Goal: Transaction & Acquisition: Purchase product/service

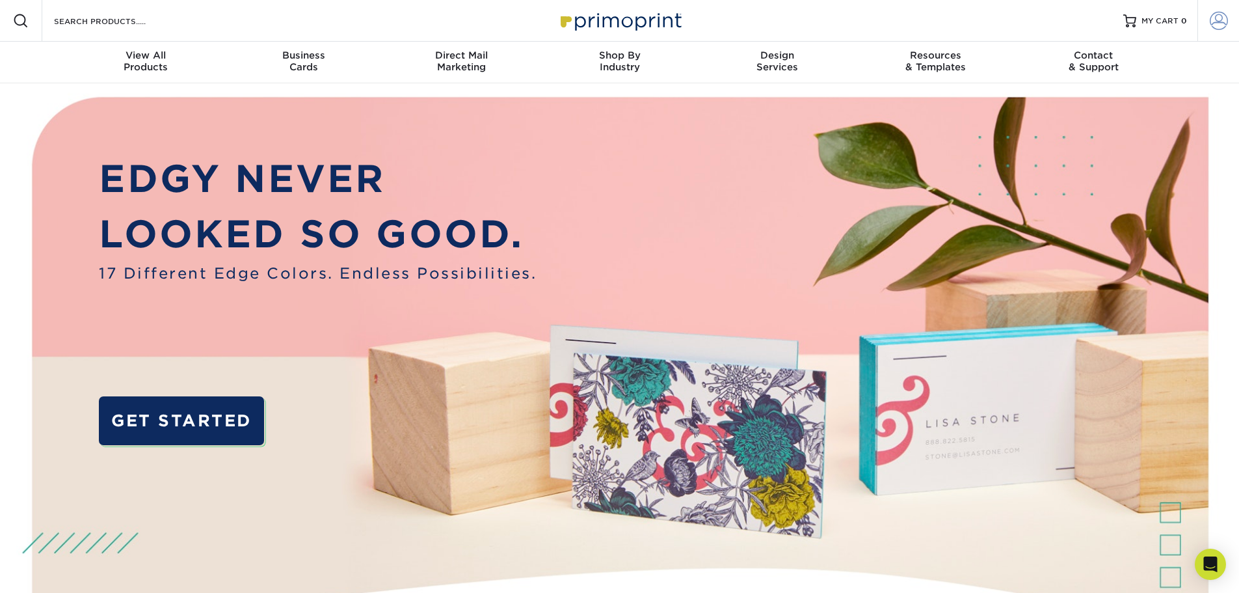
click at [1210, 23] on span at bounding box center [1219, 21] width 18 height 18
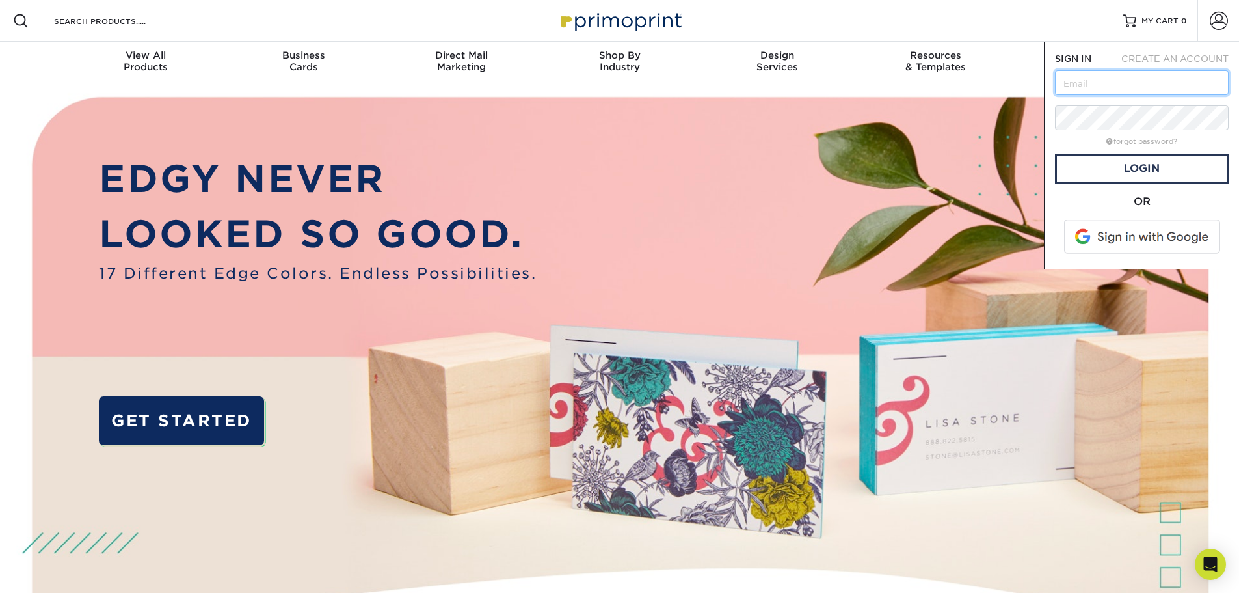
click at [1125, 85] on input "text" at bounding box center [1142, 82] width 174 height 25
type input "jhutto@structures.net"
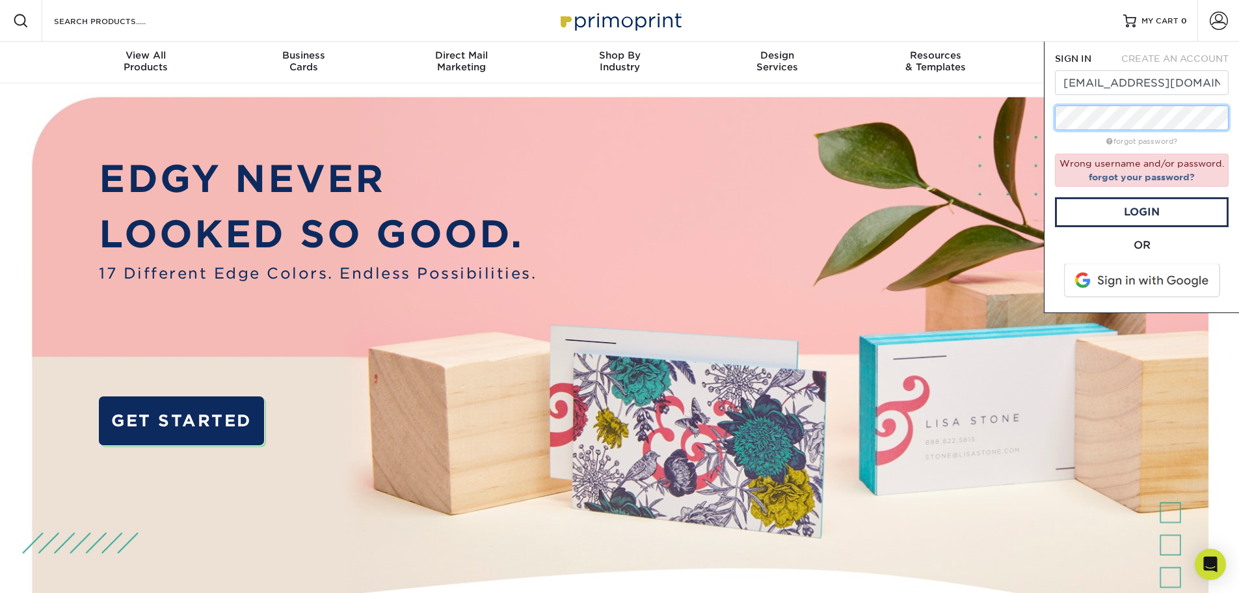
click at [1049, 112] on div "SIGN IN CREATE AN ACCOUNT jhutto@structures.net forgot password? Wrong username…" at bounding box center [1141, 177] width 195 height 271
click at [1119, 217] on link "Login" at bounding box center [1142, 212] width 174 height 30
click at [1136, 178] on link "forgot your password?" at bounding box center [1142, 177] width 106 height 10
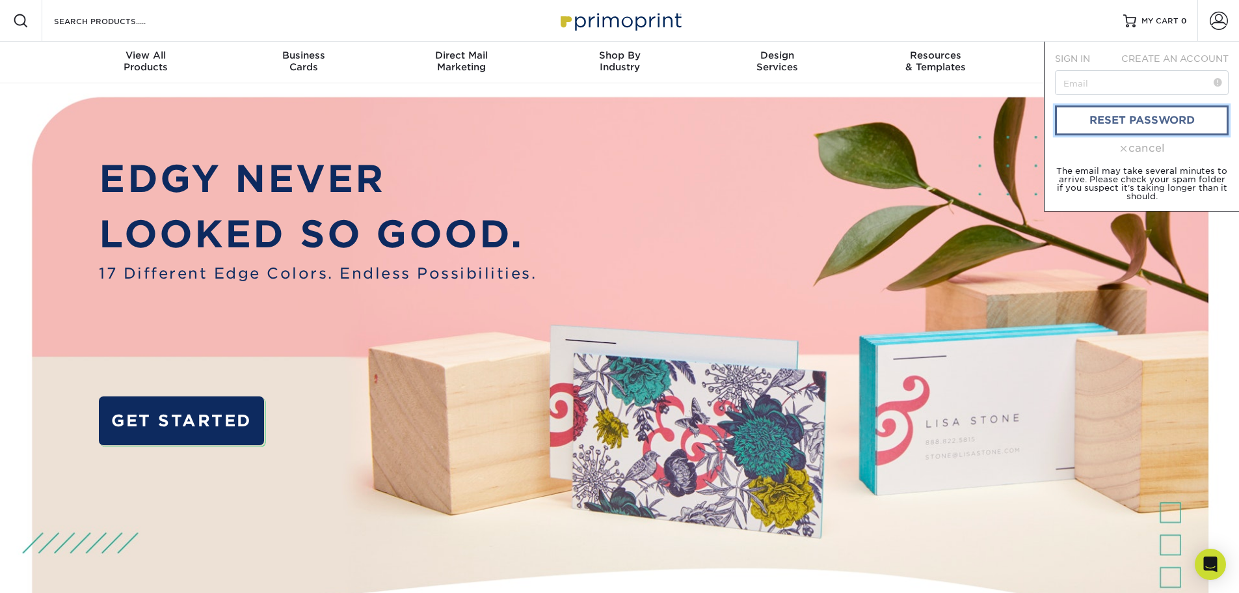
click at [1150, 113] on link "reset password" at bounding box center [1142, 120] width 174 height 30
click at [1144, 84] on input "text" at bounding box center [1142, 82] width 174 height 25
type input "jhutto@structures.net"
click at [1134, 117] on link "reset password" at bounding box center [1142, 120] width 174 height 30
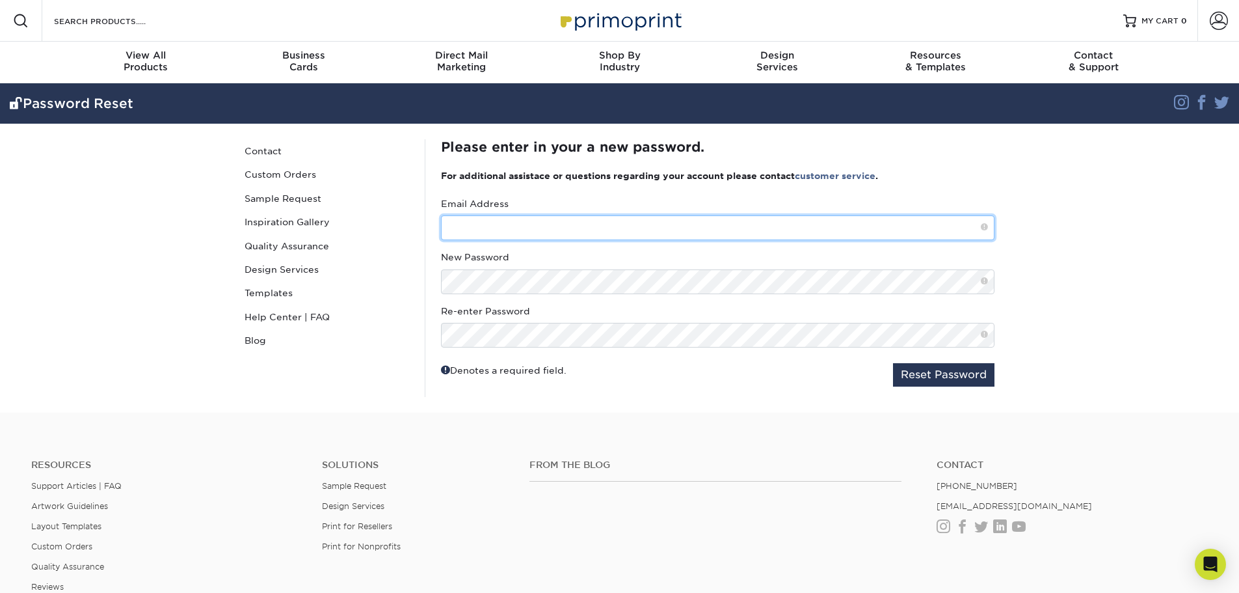
click at [503, 225] on input "text" at bounding box center [718, 227] width 554 height 25
type input "jhutto@structures.net"
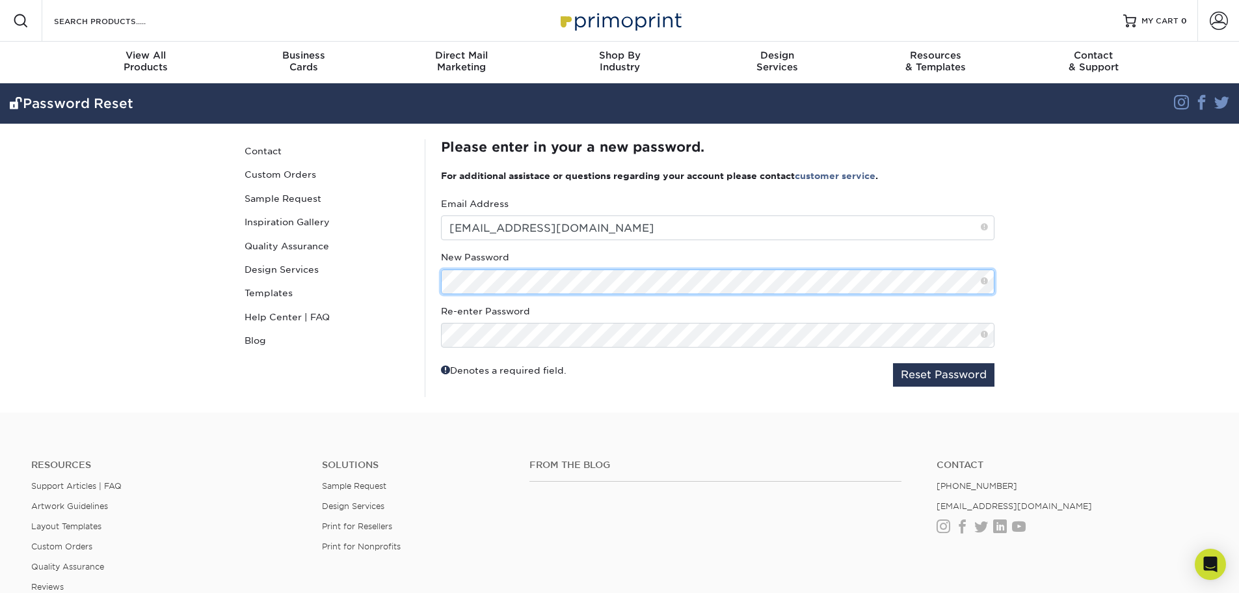
click at [1192, 191] on section "Password Reset Instagram Facebook Twitter Password Reset Contact Custom Orders …" at bounding box center [619, 247] width 1239 height 329
click at [983, 281] on span at bounding box center [984, 281] width 7 height 11
click at [397, 280] on div "Password Reset Contact Custom Orders Sample Request Inspiration Gallery Quality…" at bounding box center [620, 268] width 781 height 289
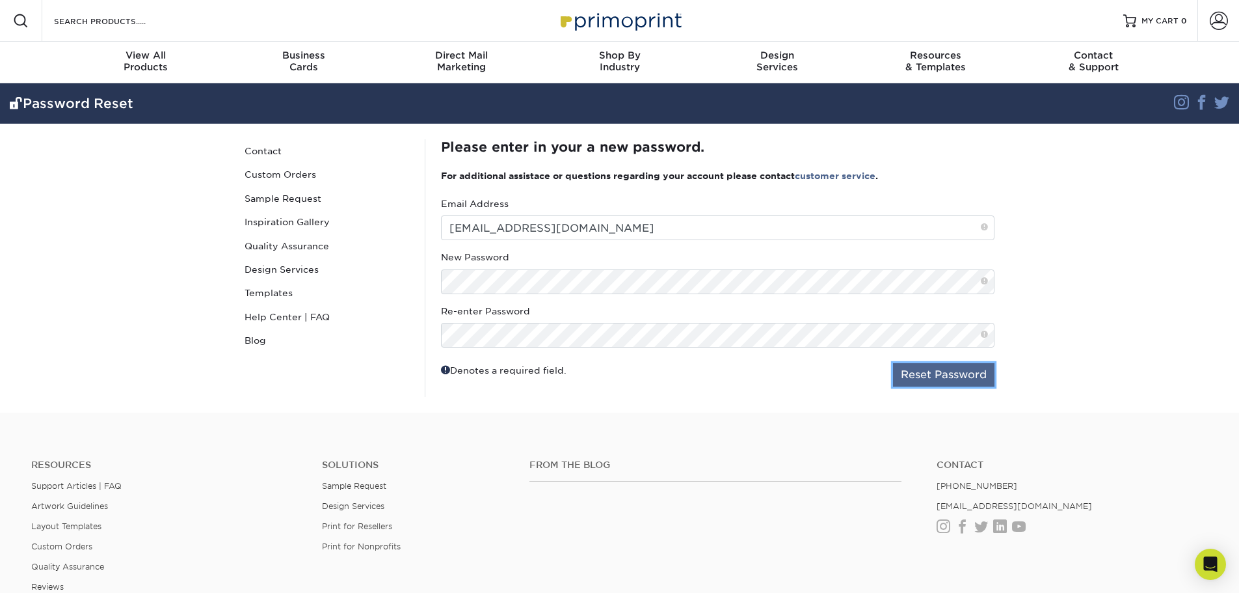
click at [907, 381] on button "Reset Password" at bounding box center [943, 374] width 101 height 23
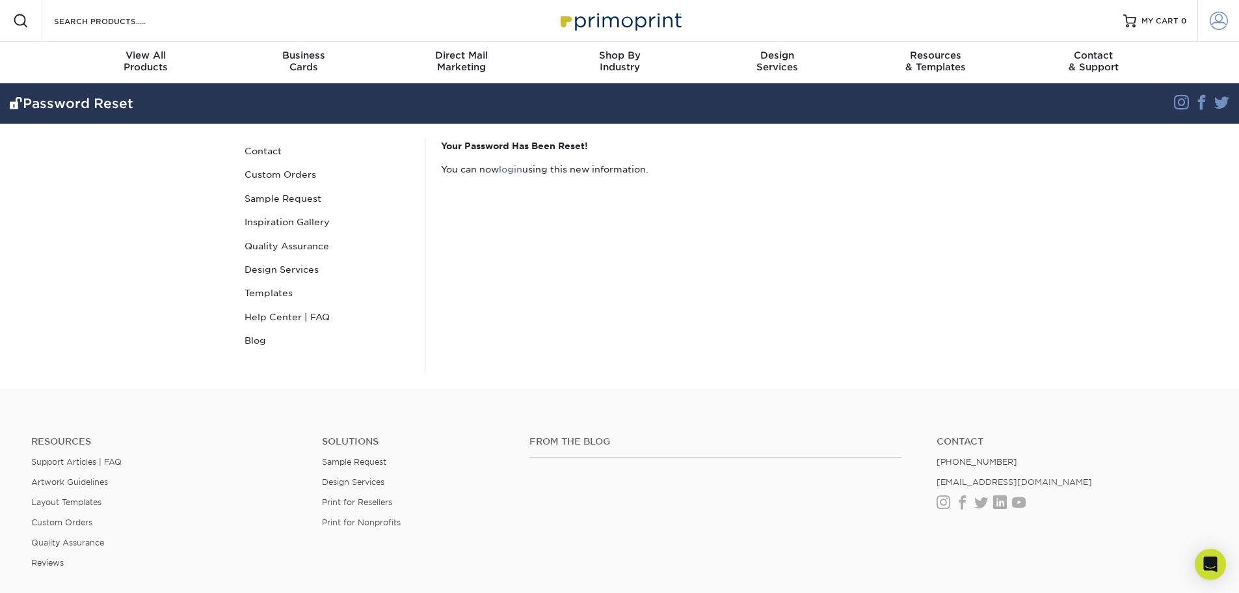
click at [1218, 13] on span at bounding box center [1219, 21] width 18 height 18
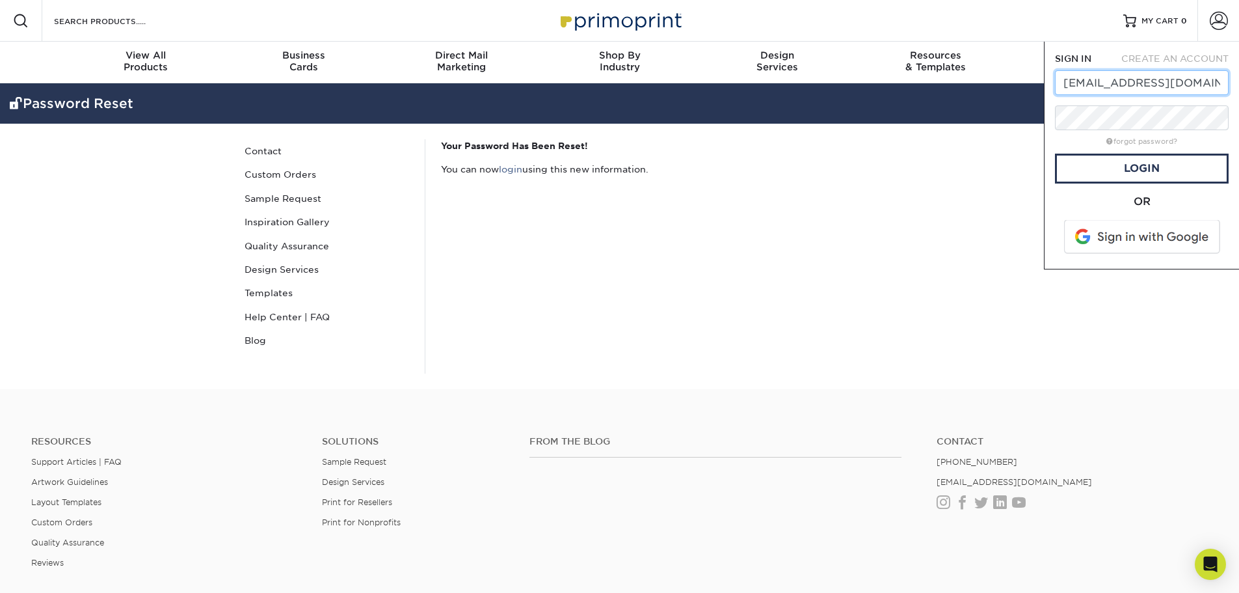
type input "jhutto@structures.net"
click at [1154, 172] on link "Login" at bounding box center [1142, 169] width 174 height 30
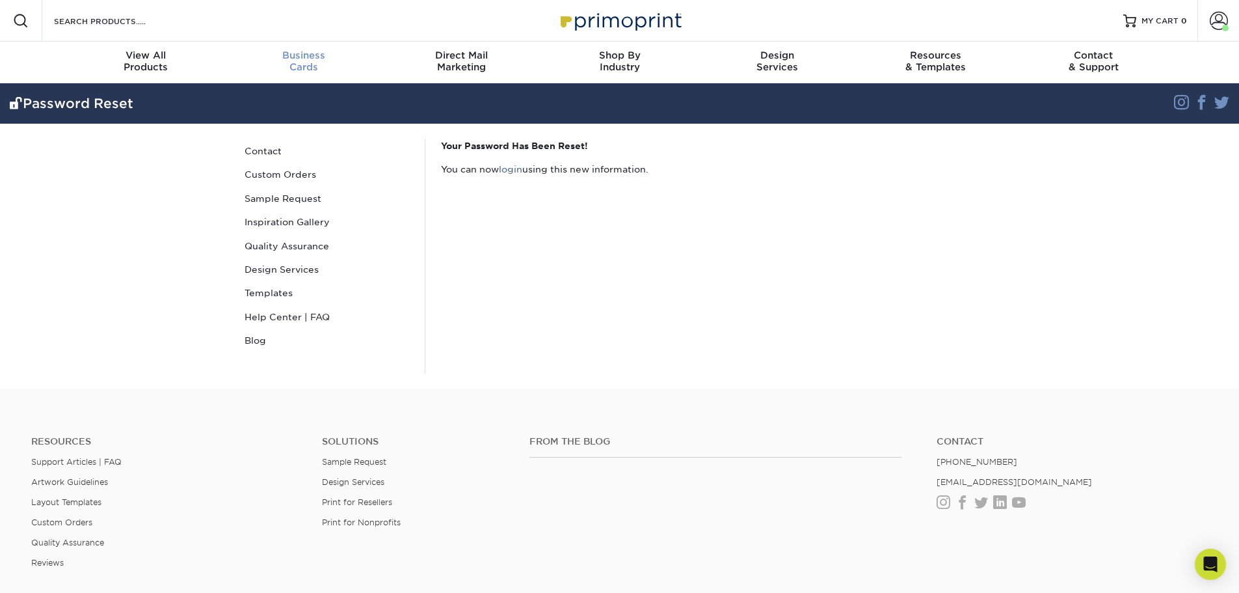
click at [302, 55] on span "Business" at bounding box center [303, 55] width 158 height 12
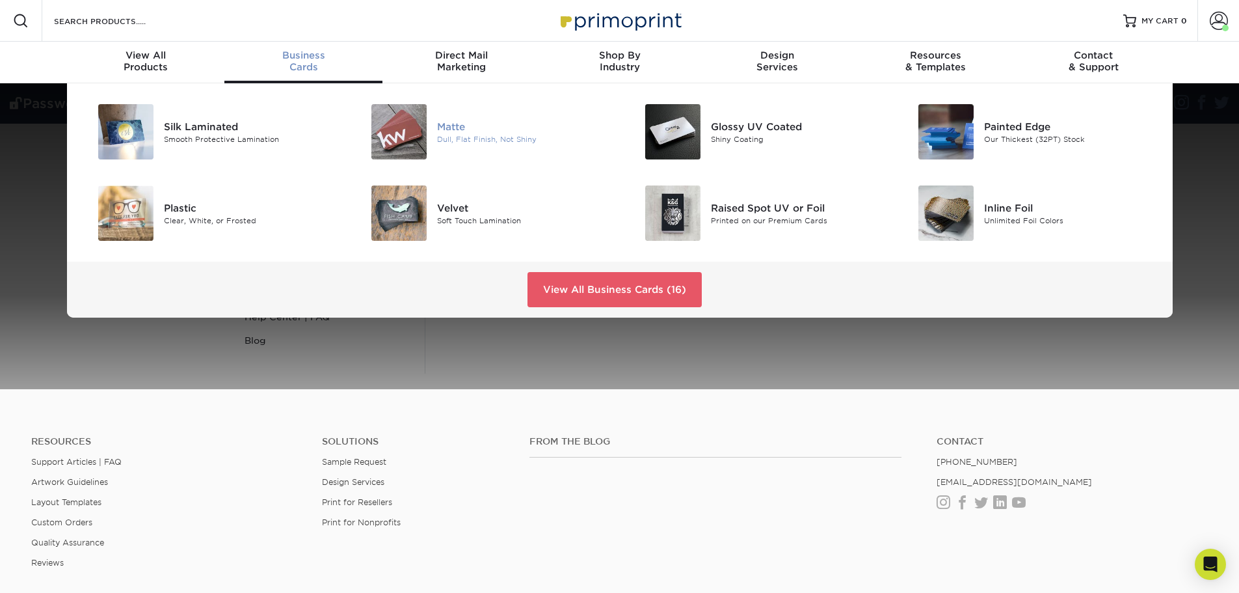
click at [423, 135] on img at bounding box center [398, 131] width 55 height 55
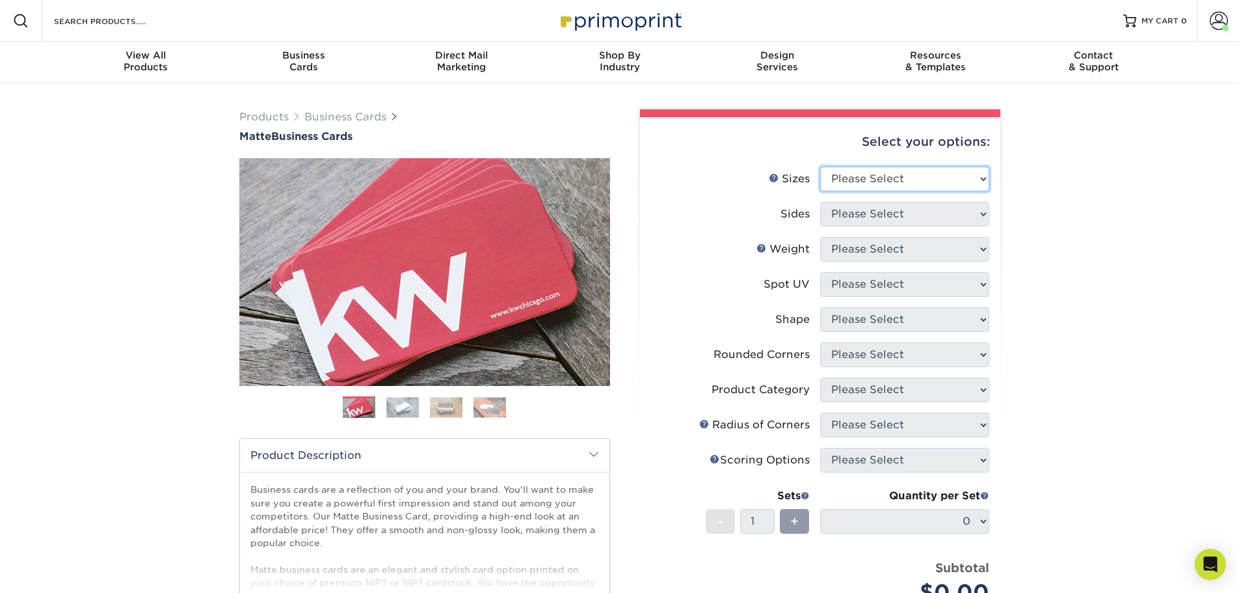
click at [980, 178] on select "Please Select 1.5" x 3.5" - Mini 1.75" x 3.5" - Mini 2" x 2" - Square 2" x 3" -…" at bounding box center [904, 179] width 169 height 25
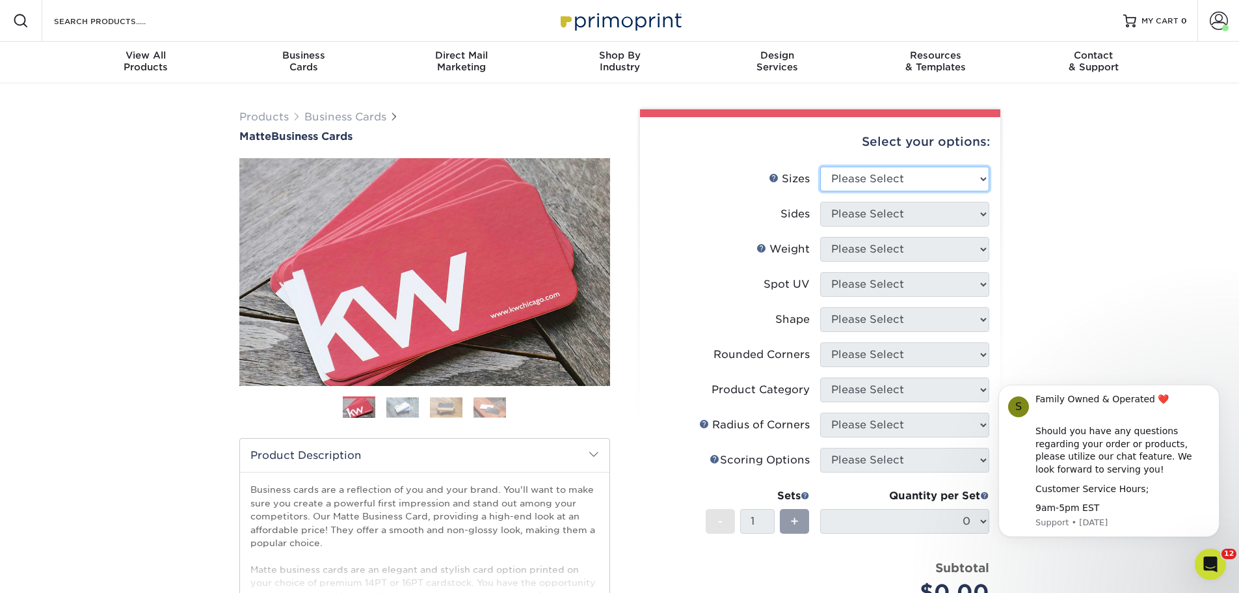
select select "2.00x3.50"
click at [820, 167] on select "Please Select 1.5" x 3.5" - Mini 1.75" x 3.5" - Mini 2" x 2" - Square 2" x 3" -…" at bounding box center [904, 179] width 169 height 25
click at [982, 211] on select "Please Select Print Both Sides Print Front Only" at bounding box center [904, 214] width 169 height 25
select select "32d3c223-f82c-492b-b915-ba065a00862f"
click at [820, 202] on select "Please Select Print Both Sides Print Front Only" at bounding box center [904, 214] width 169 height 25
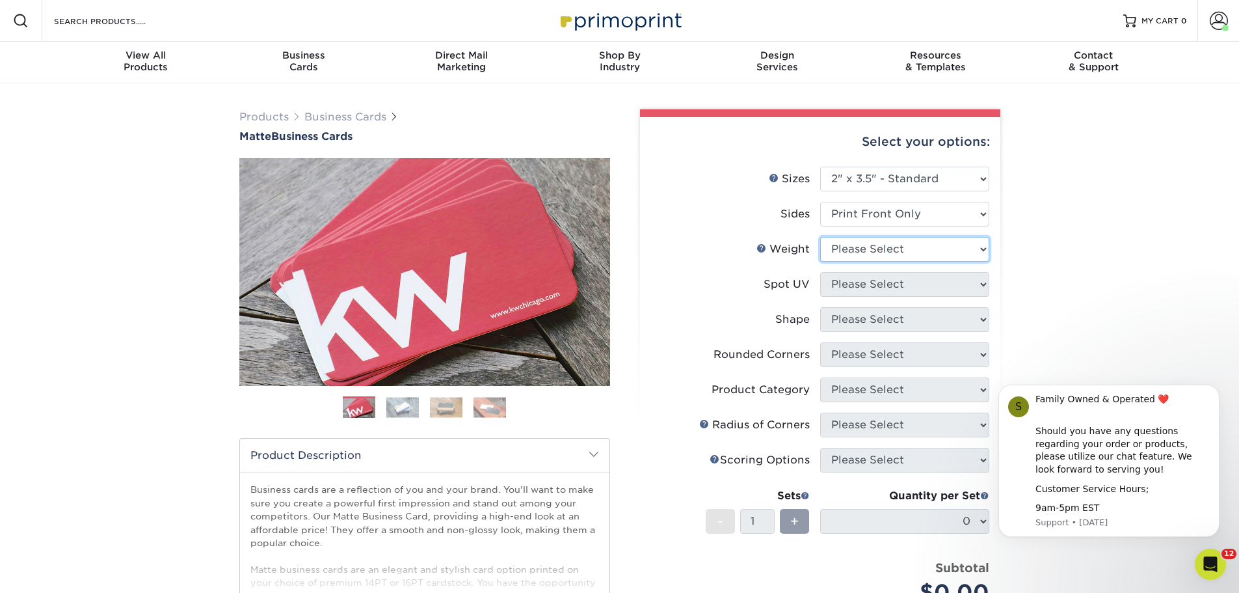
click at [984, 248] on select "Please Select 16PT 14PT" at bounding box center [904, 249] width 169 height 25
select select "14PT"
click at [820, 237] on select "Please Select 16PT 14PT" at bounding box center [904, 249] width 169 height 25
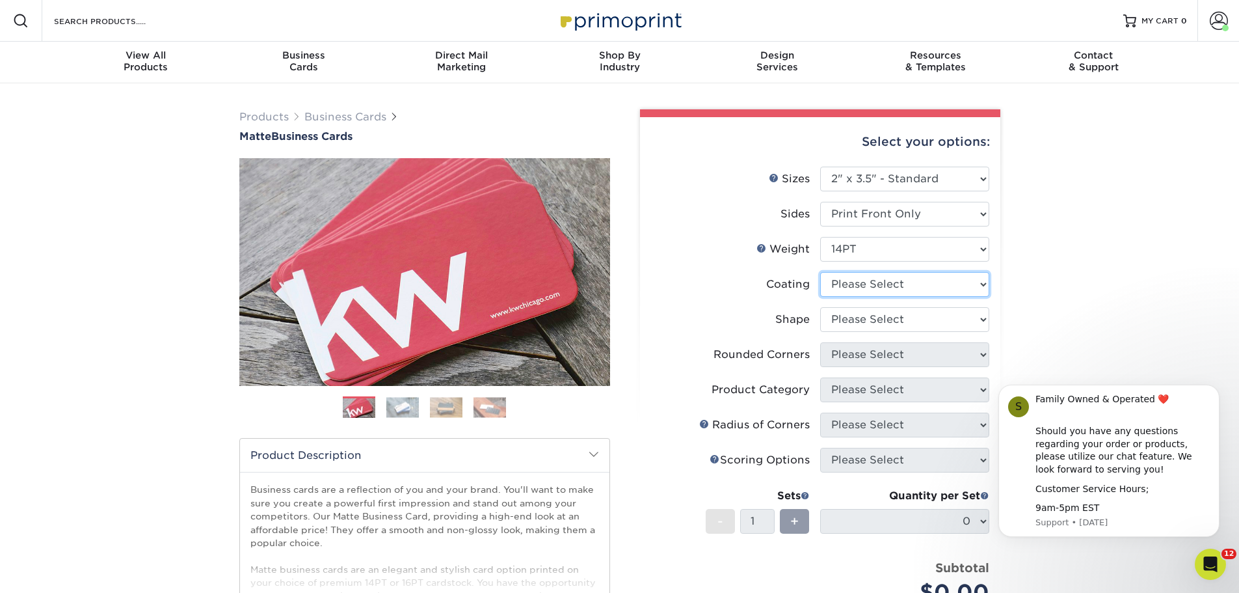
click at [985, 288] on select at bounding box center [904, 284] width 169 height 25
select select "121bb7b5-3b4d-429f-bd8d-bbf80e953313"
click at [820, 272] on select at bounding box center [904, 284] width 169 height 25
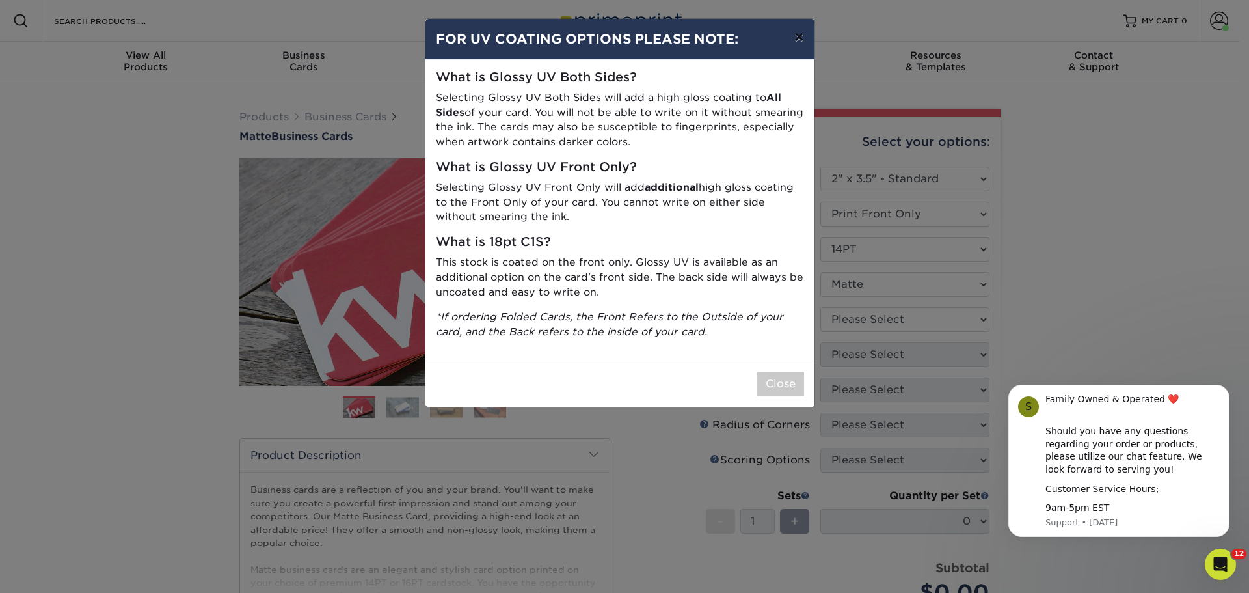
click at [793, 38] on button "×" at bounding box center [799, 37] width 30 height 36
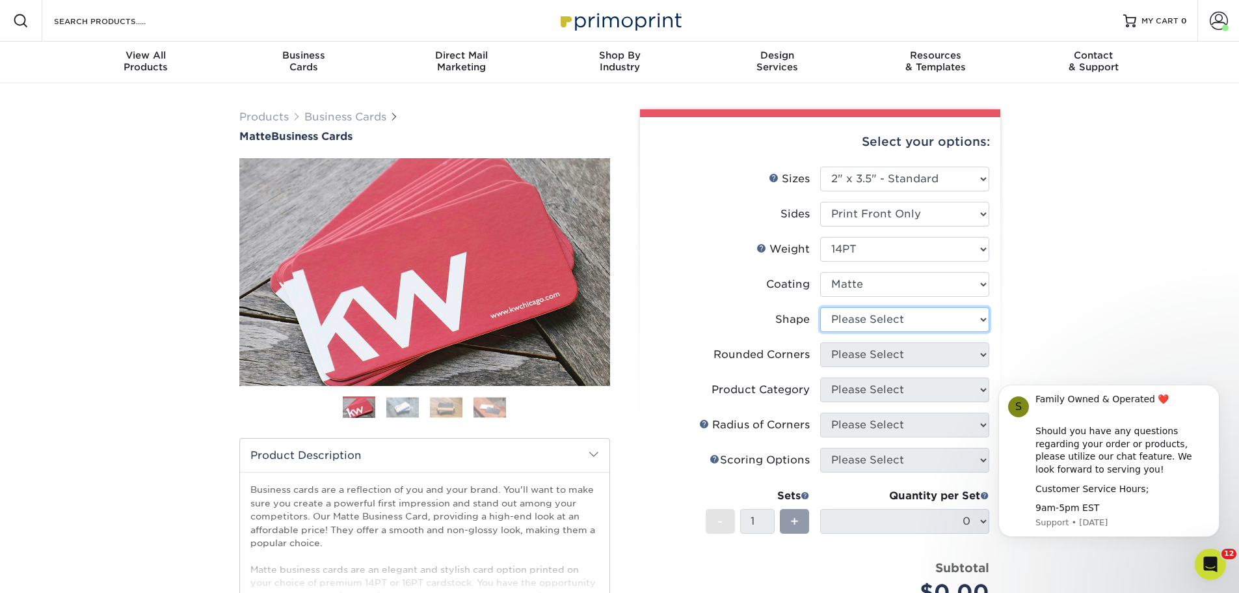
click at [985, 319] on select "Please Select Standard" at bounding box center [904, 319] width 169 height 25
select select "standard"
click at [820, 307] on select "Please Select Standard" at bounding box center [904, 319] width 169 height 25
click at [985, 355] on select "Please Select Yes - Round 2 Corners Yes - Round 4 Corners No" at bounding box center [904, 354] width 169 height 25
select select "7672df9e-0e0a-464d-8e1f-920c575e4da3"
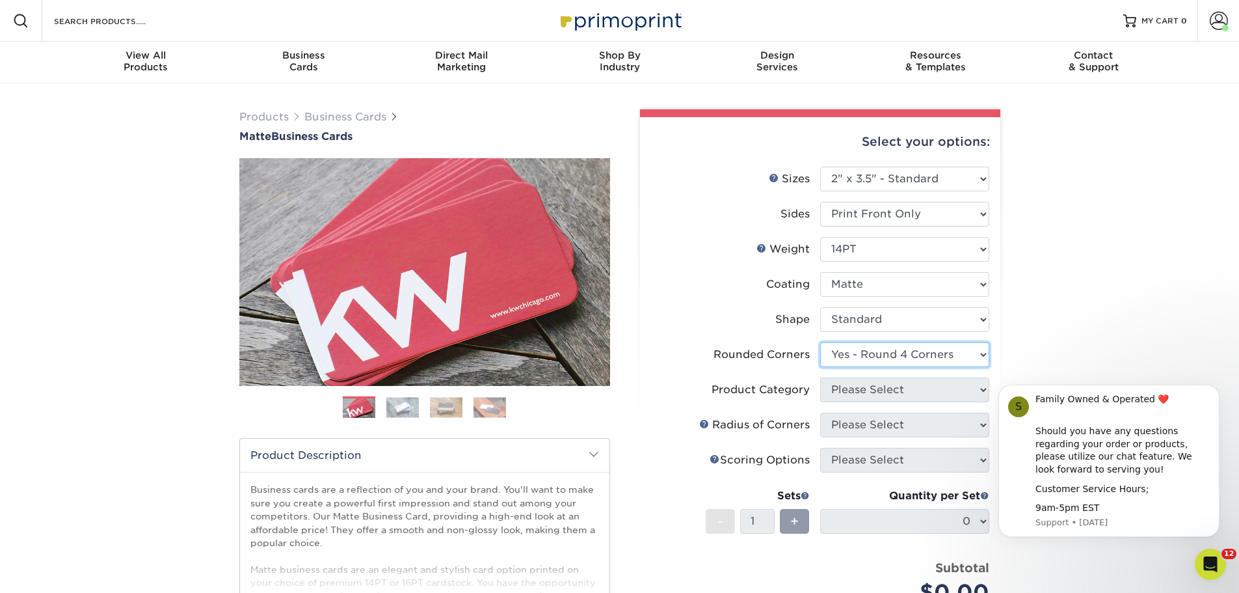
click at [820, 342] on select "Please Select Yes - Round 2 Corners Yes - Round 4 Corners No" at bounding box center [904, 354] width 169 height 25
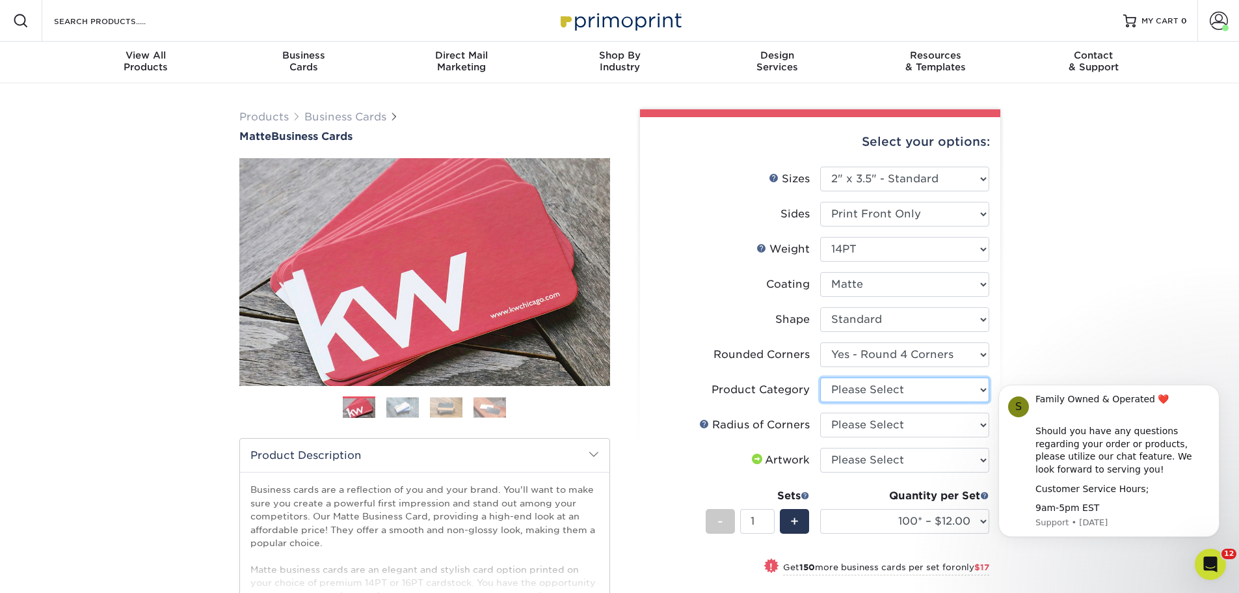
click at [977, 380] on select "Please Select Business Cards" at bounding box center [904, 389] width 169 height 25
click at [981, 387] on select "Please Select Business Cards" at bounding box center [904, 389] width 169 height 25
click at [981, 386] on select "Please Select Business Cards" at bounding box center [904, 389] width 169 height 25
select select "3b5148f1-0588-4f88-a218-97bcfdce65c1"
click at [820, 377] on select "Please Select Business Cards" at bounding box center [904, 389] width 169 height 25
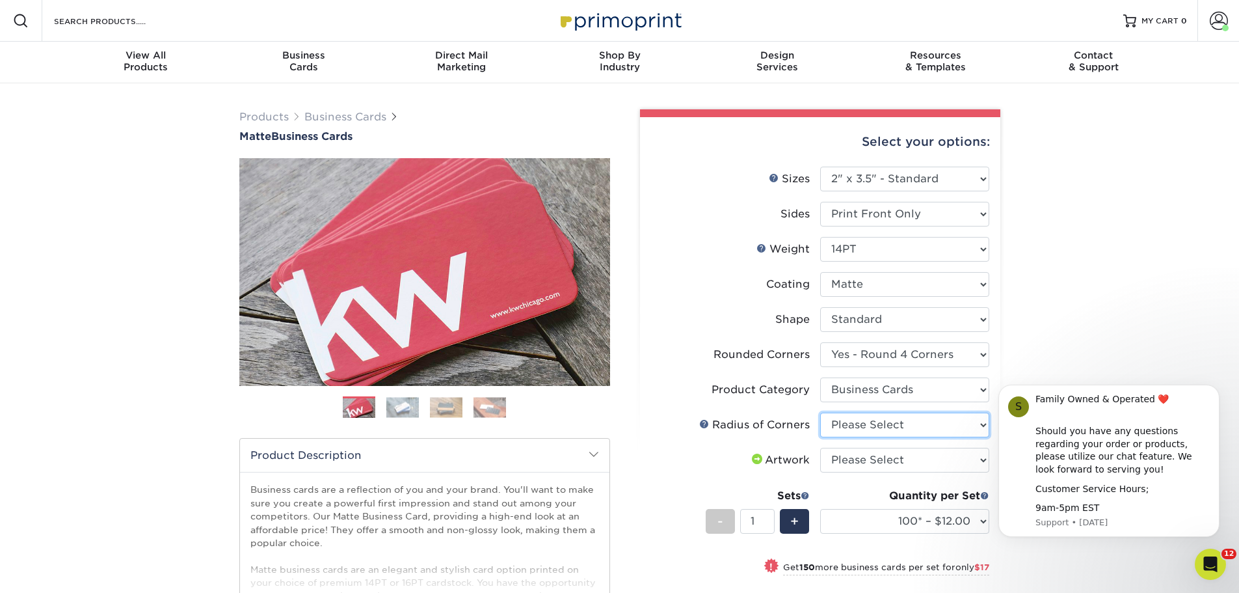
click at [979, 423] on select "Please Select Rounded 1/8" Rounded 1/4"" at bounding box center [904, 424] width 169 height 25
select select "479fbfe7-6a0c-4895-8c9a-81739b7486c9"
click at [820, 412] on select "Please Select Rounded 1/8" Rounded 1/4"" at bounding box center [904, 424] width 169 height 25
click html "S Family Owned & Operated ❤️ ​ Should you have any questions regarding your ord…"
click at [982, 460] on select "Please Select I will upload files I need a design - $100" at bounding box center [904, 460] width 169 height 25
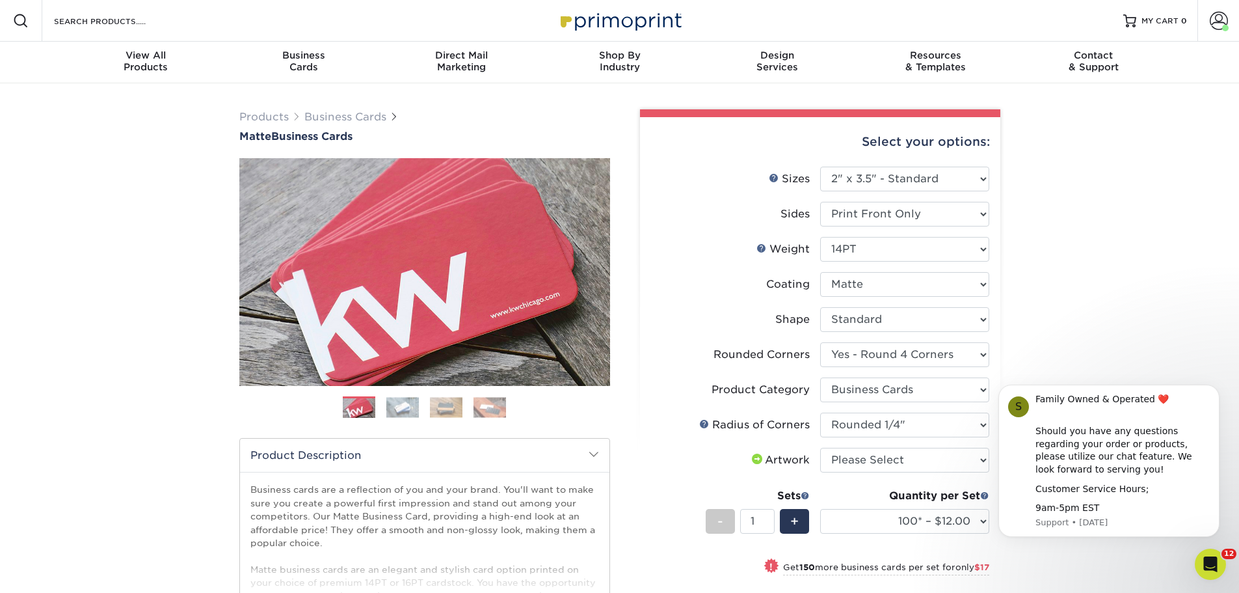
click at [1116, 263] on div "Products Business Cards Matte Business Cards Previous Next 100 $ 9" at bounding box center [619, 470] width 1239 height 775
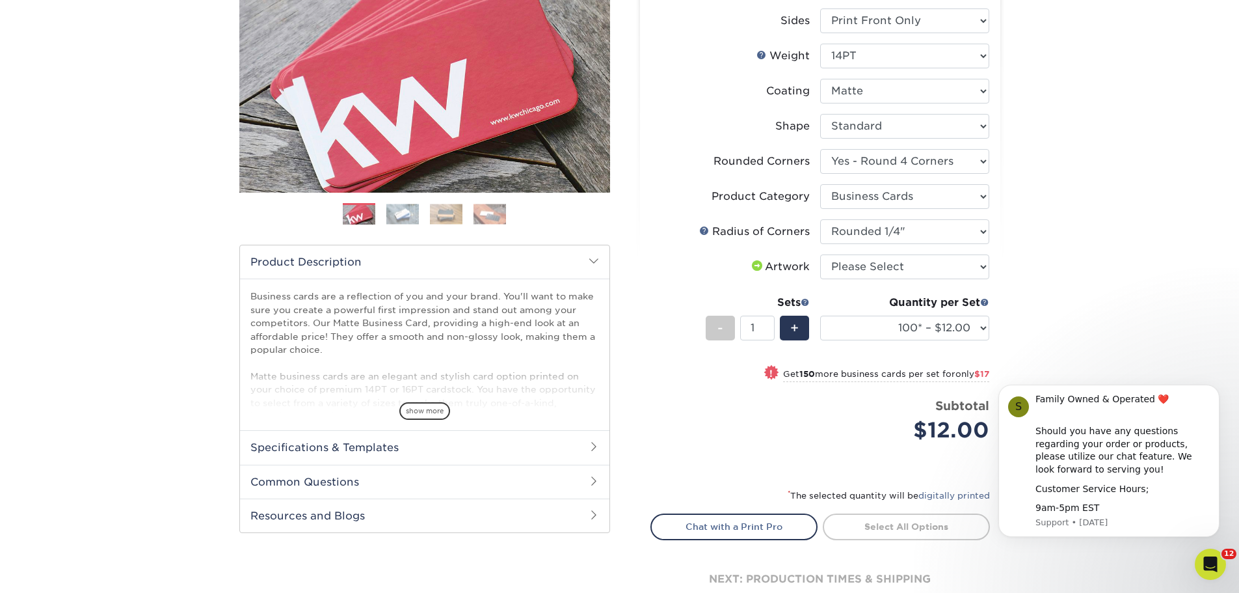
scroll to position [195, 0]
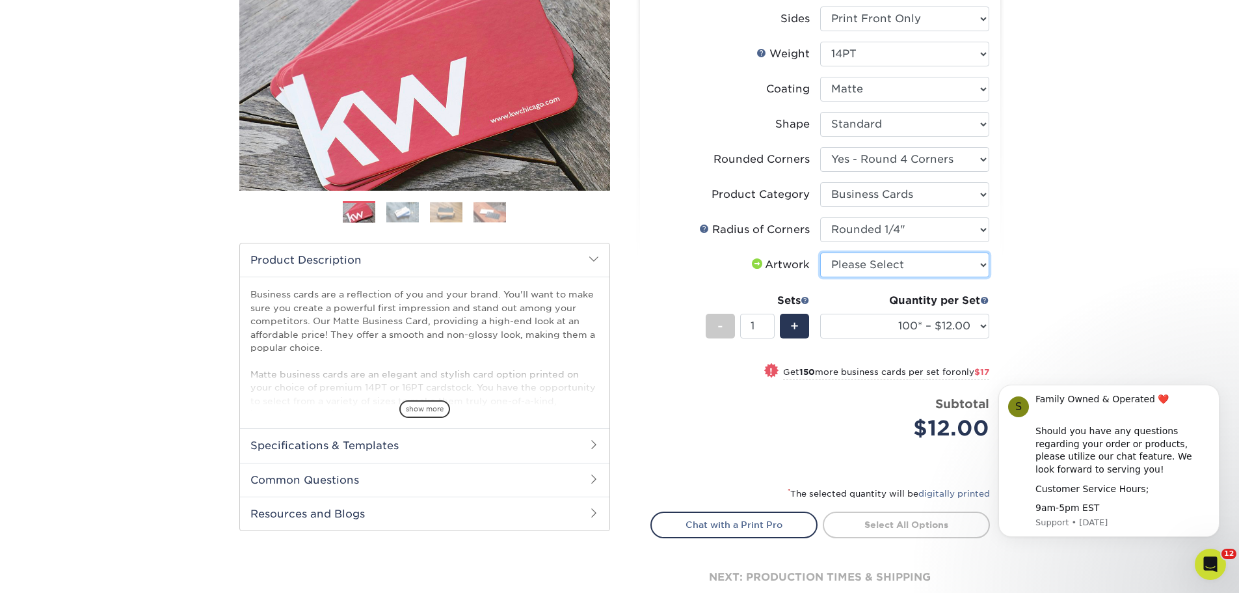
click at [881, 267] on select "Please Select I will upload files I need a design - $100" at bounding box center [904, 264] width 169 height 25
select select "upload"
click at [820, 252] on select "Please Select I will upload files I need a design - $100" at bounding box center [904, 264] width 169 height 25
